Goal: Information Seeking & Learning: Learn about a topic

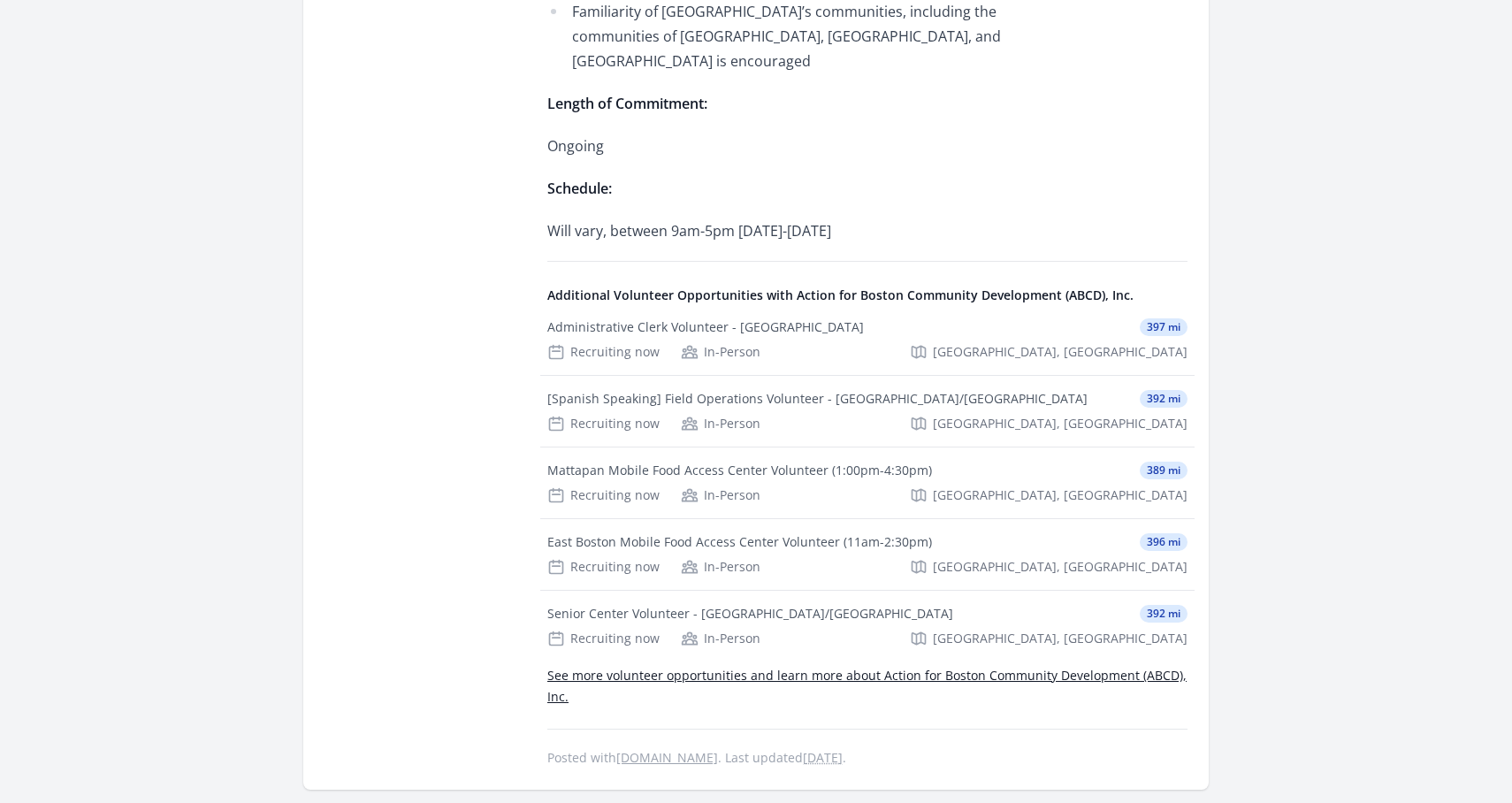
scroll to position [1046, 0]
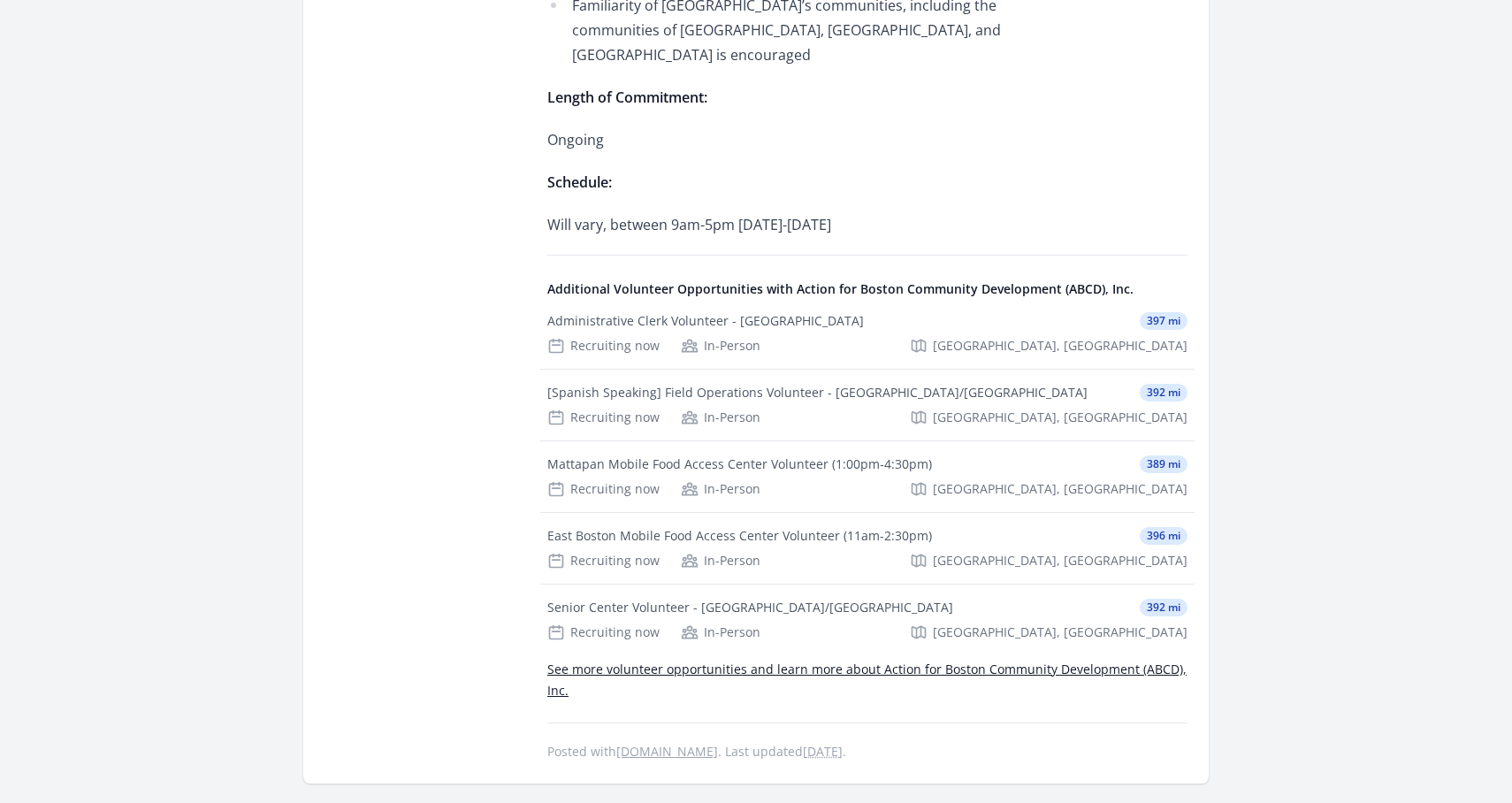
click at [695, 660] on link "See more volunteer opportunities and learn more about Action for Boston Communi…" at bounding box center [867, 679] width 640 height 38
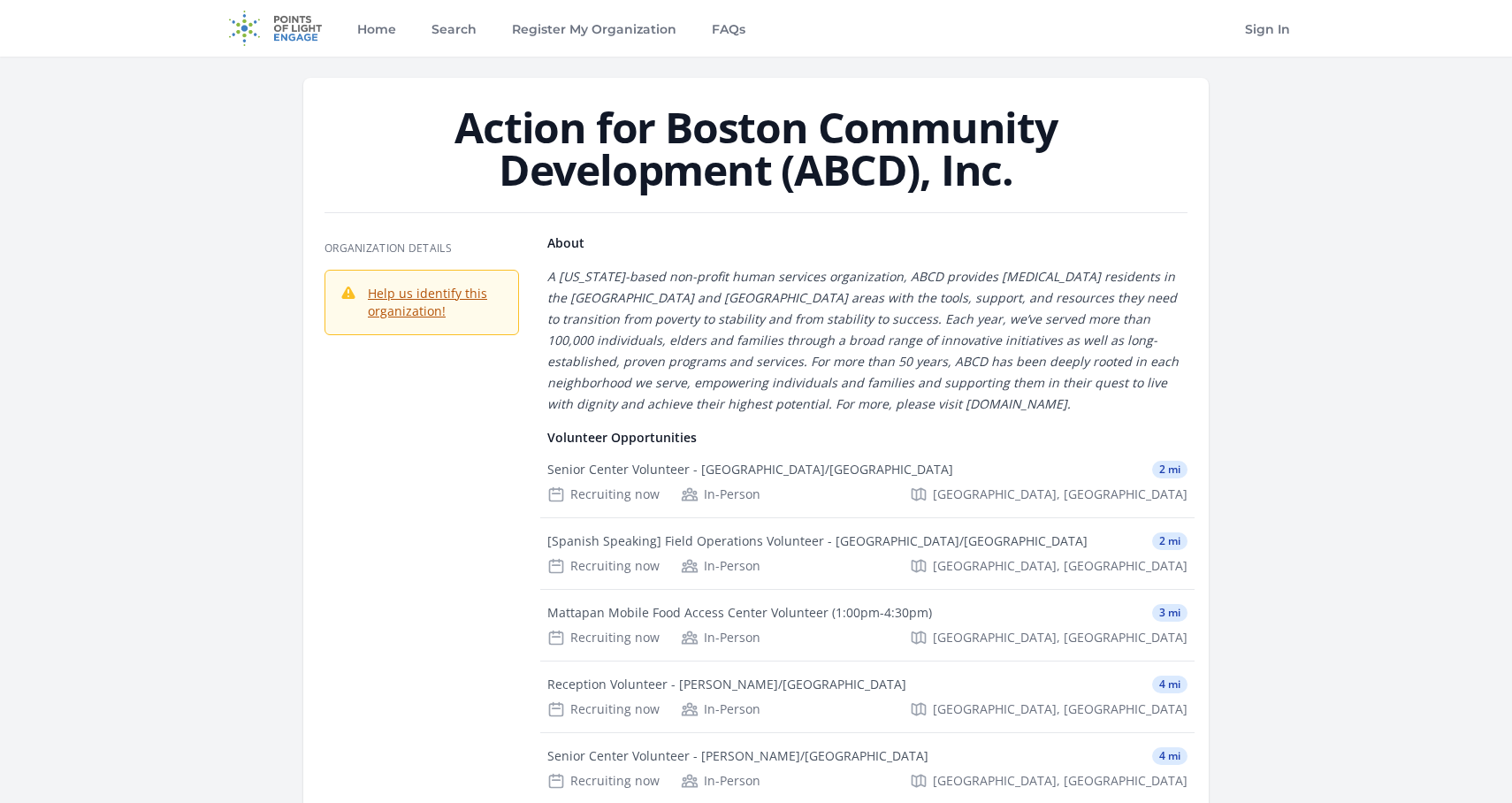
click at [498, 635] on div "Organization Details Help us identify this organization!" at bounding box center [756, 698] width 863 height 927
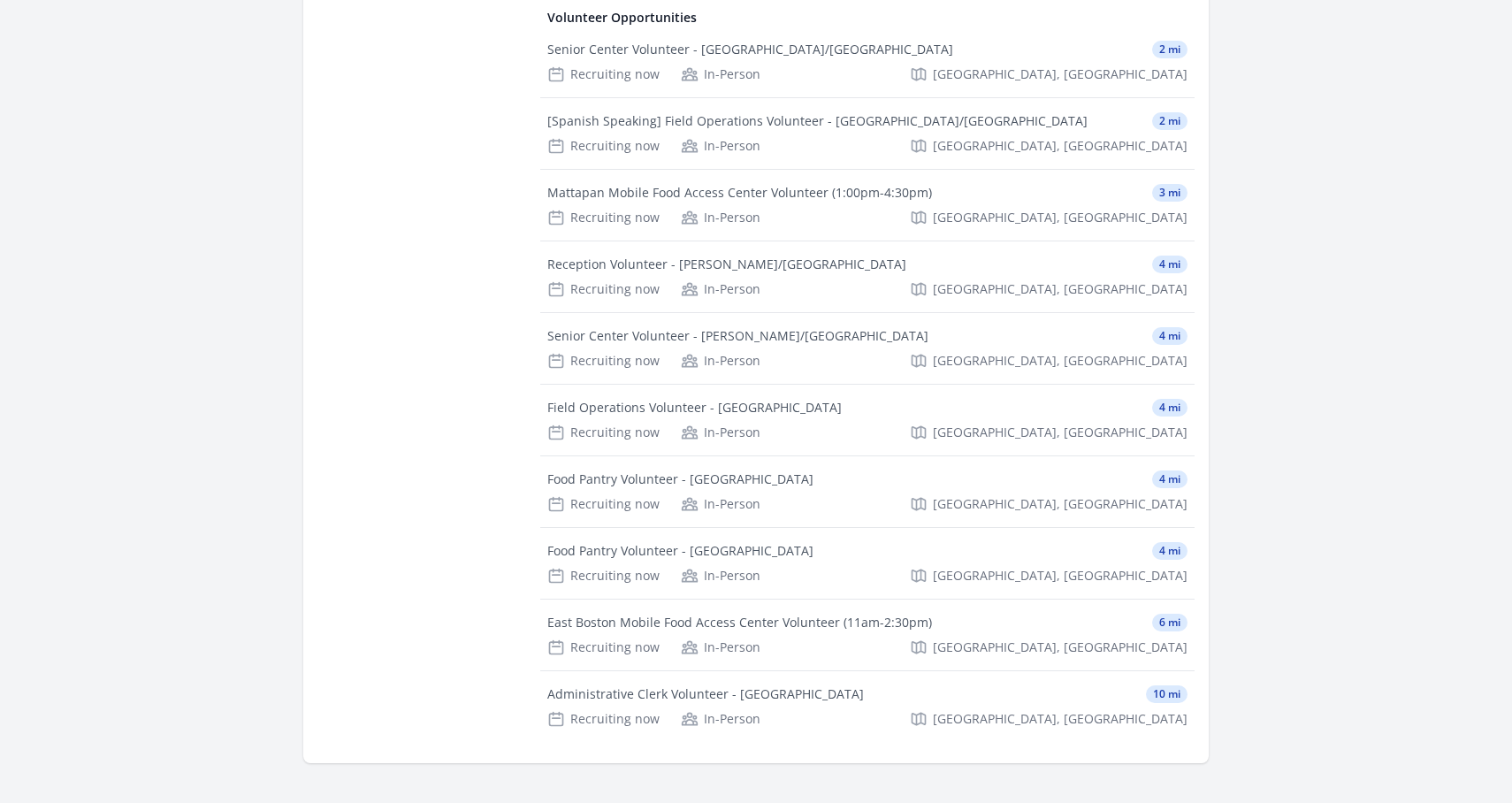
scroll to position [617, 0]
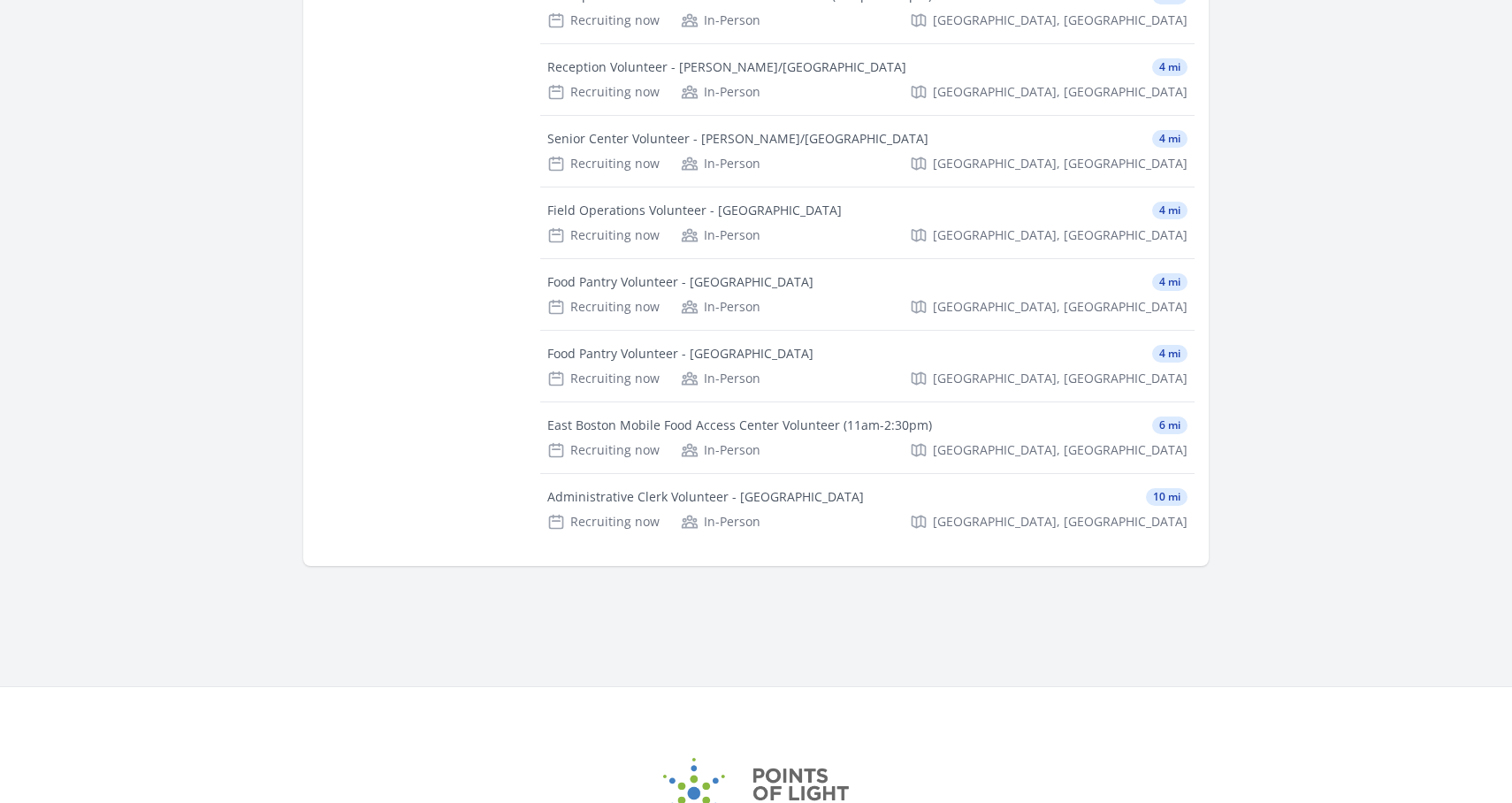
click at [498, 635] on div "Action for Boston Community Development (ABCD), Inc. Organization Details About" at bounding box center [756, 63] width 1132 height 1247
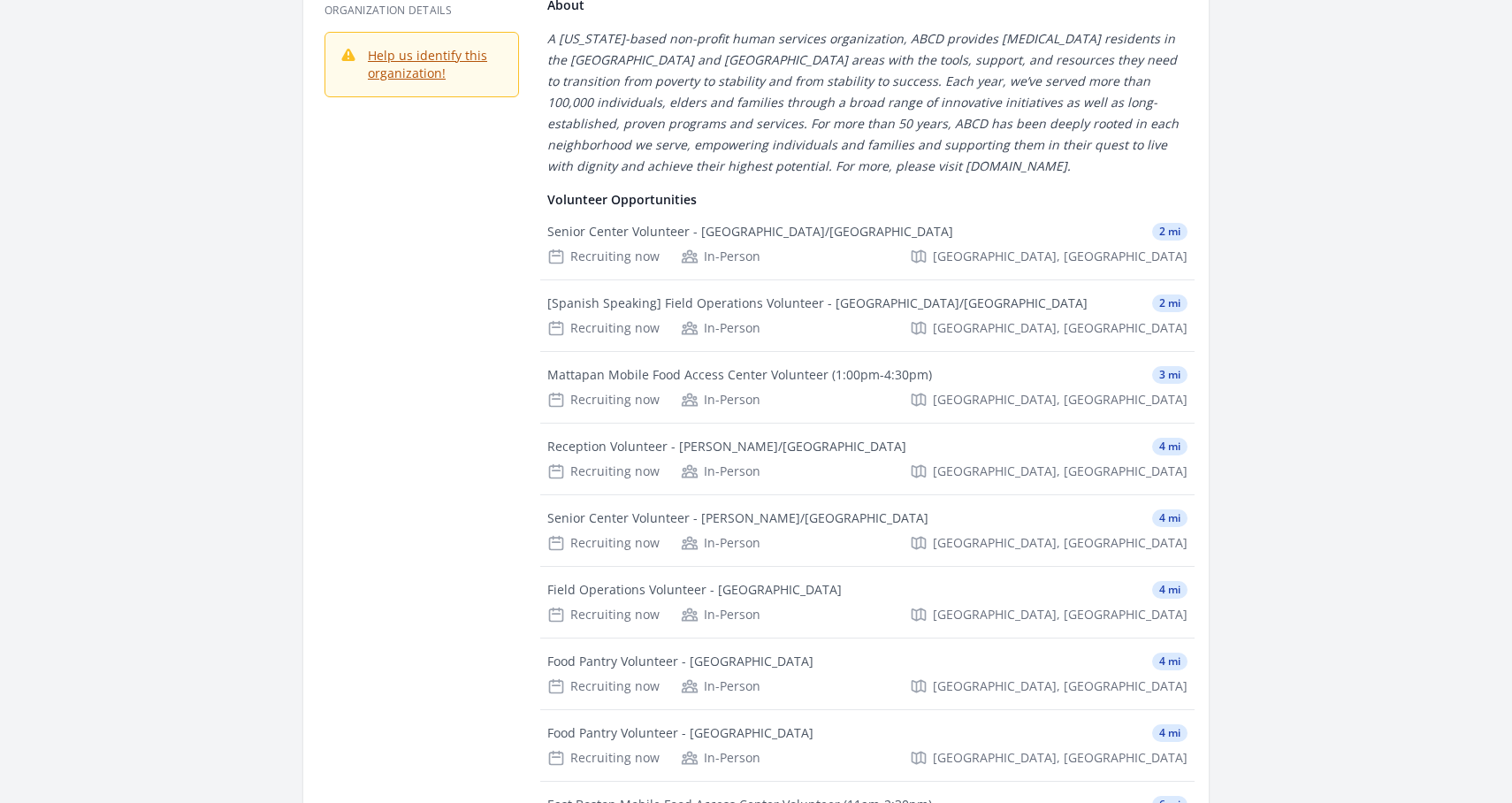
scroll to position [203, 0]
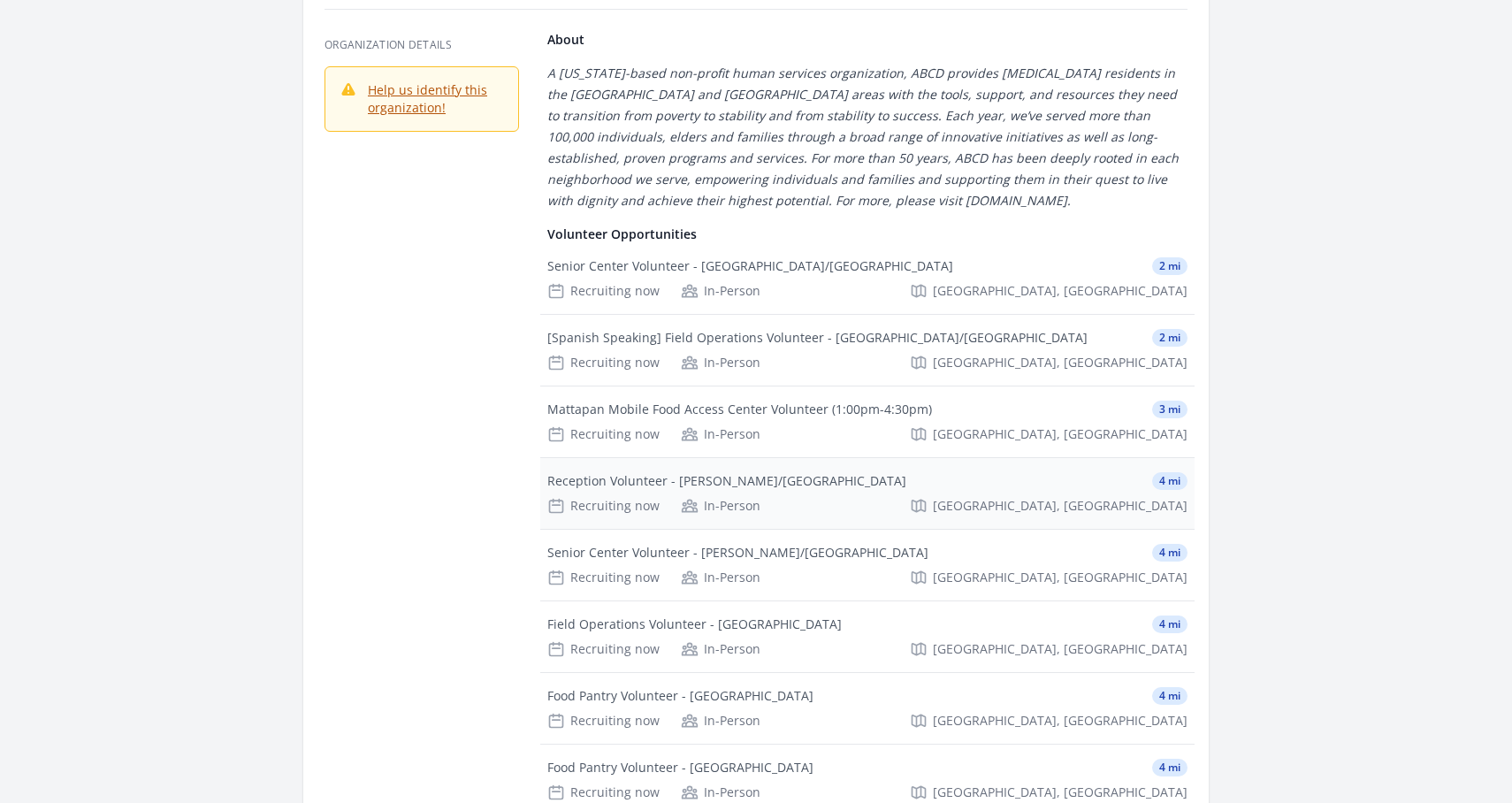
click at [597, 480] on div "Reception Volunteer - Parker Hill/Fenway" at bounding box center [726, 480] width 359 height 18
